Goal: Navigation & Orientation: Find specific page/section

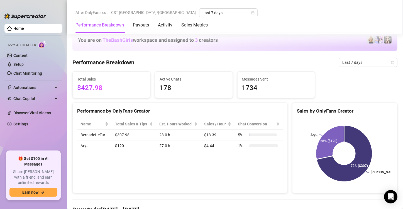
scroll to position [351, 0]
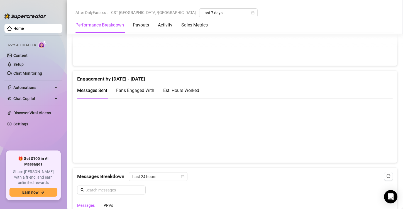
scroll to position [345, 0]
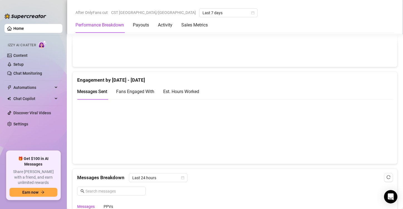
click at [188, 91] on div "Est. Hours Worked" at bounding box center [181, 91] width 36 height 7
